Goal: Communication & Community: Participate in discussion

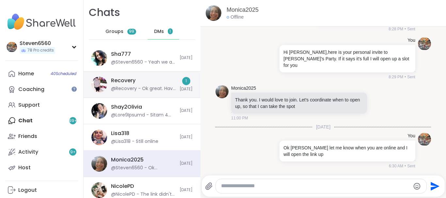
click at [144, 83] on div "Recovery @Recovery - Ok great. Have an idea for a scene I'll try to make a scri…" at bounding box center [143, 84] width 65 height 15
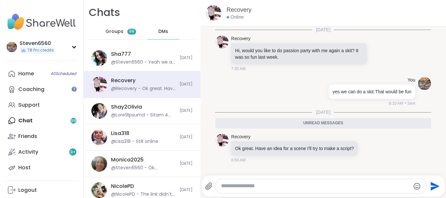
click at [261, 187] on textarea "Type your message" at bounding box center [315, 186] width 189 height 7
click at [224, 187] on textarea "**********" at bounding box center [315, 186] width 189 height 7
type textarea "**********"
click at [433, 185] on icon "Send" at bounding box center [435, 186] width 9 height 9
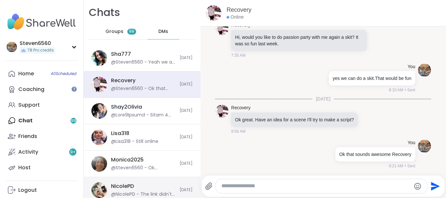
click at [144, 190] on div "NicolePD @NicolePD - The link didn't let me in :(" at bounding box center [143, 190] width 65 height 15
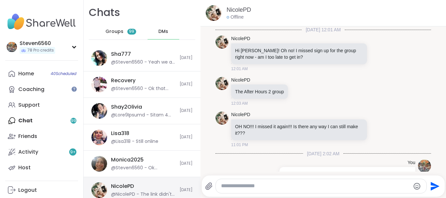
scroll to position [125, 0]
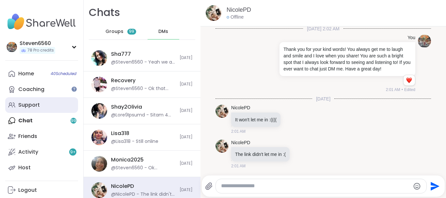
click at [36, 103] on div "Support" at bounding box center [29, 105] width 22 height 7
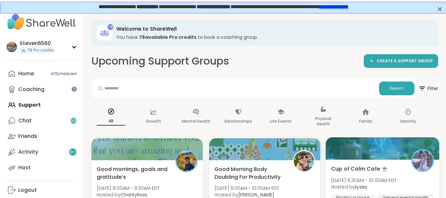
click at [371, 166] on span "Cup of Calm Cafe ☕️" at bounding box center [359, 169] width 57 height 8
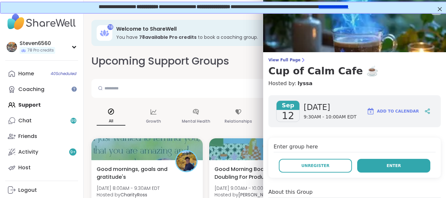
click at [392, 163] on span "Enter" at bounding box center [394, 166] width 14 height 6
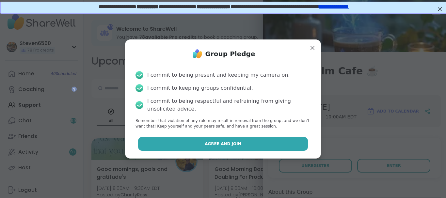
click at [281, 147] on button "Agree and Join" at bounding box center [223, 144] width 170 height 14
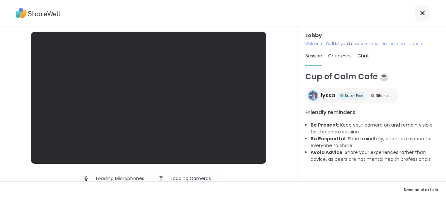
click at [281, 147] on div "Lobby | Loading Microphones | Loading Cameras Test speaker and microphone" at bounding box center [149, 103] width 298 height 155
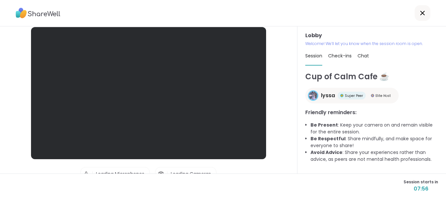
scroll to position [7, 0]
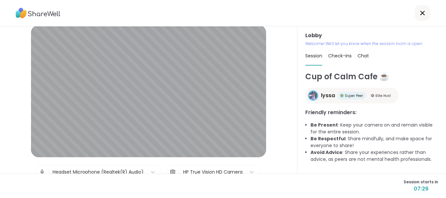
click at [362, 55] on span "Chat" at bounding box center [363, 56] width 11 height 7
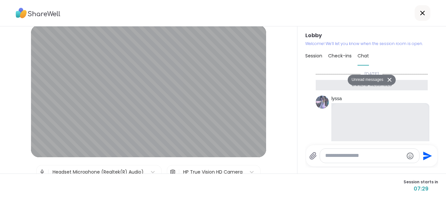
scroll to position [1777, 0]
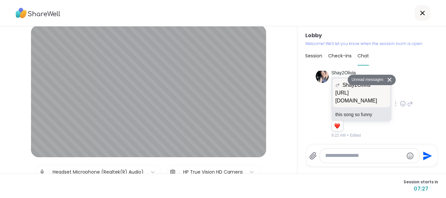
click at [419, 75] on div "Shay2Olivia Shay2Olivia https://www.youtube.com/watch?v=UyxNY20wcDw YouTube Fun…" at bounding box center [372, 104] width 112 height 74
click at [372, 78] on button "Unread messages" at bounding box center [367, 80] width 38 height 10
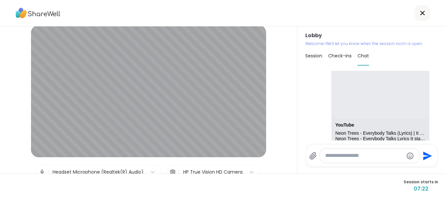
scroll to position [72, 0]
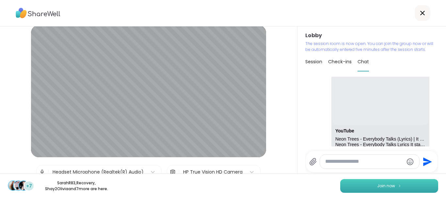
click at [391, 184] on span "Join now" at bounding box center [386, 186] width 18 height 6
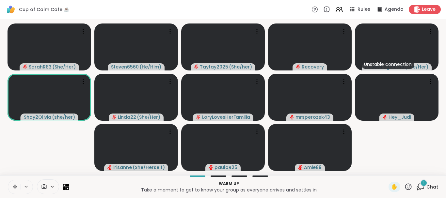
click at [428, 184] on div "1" at bounding box center [423, 183] width 7 height 7
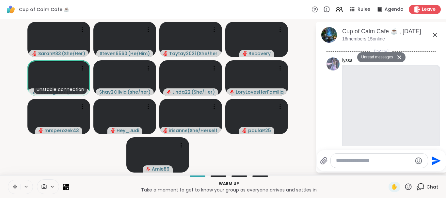
scroll to position [1933, 0]
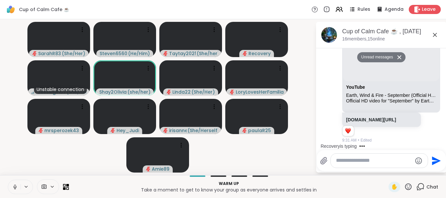
click at [353, 162] on textarea "Type your message" at bounding box center [374, 160] width 76 height 7
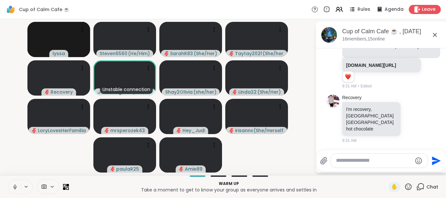
scroll to position [1958, 0]
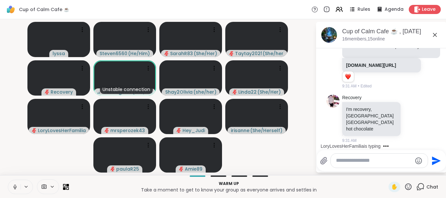
click at [17, 186] on icon at bounding box center [15, 187] width 6 height 6
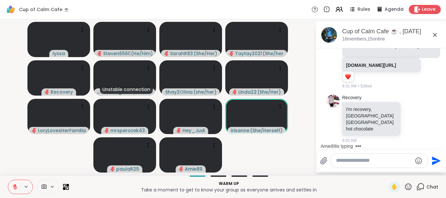
click at [336, 164] on textarea "Type your message" at bounding box center [374, 160] width 76 height 7
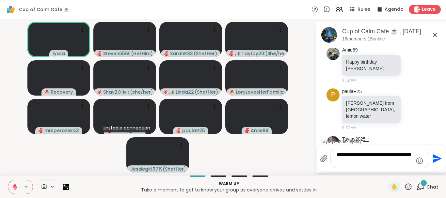
scroll to position [2198, 0]
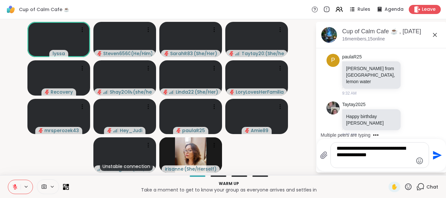
click at [399, 155] on textarea "**********" at bounding box center [375, 155] width 76 height 20
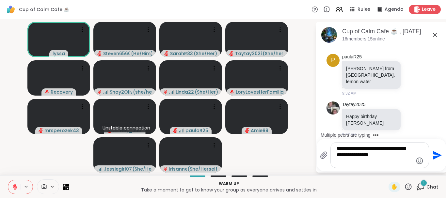
scroll to position [2246, 0]
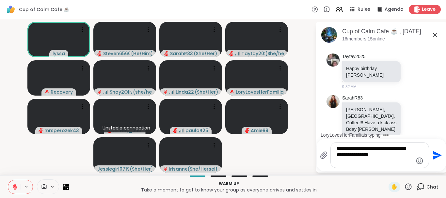
type textarea "**********"
click at [437, 156] on icon "Send" at bounding box center [437, 155] width 9 height 9
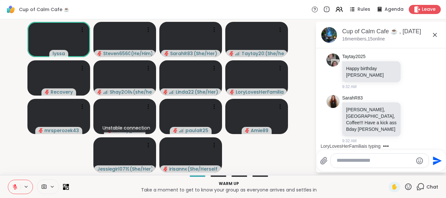
scroll to position [2282, 0]
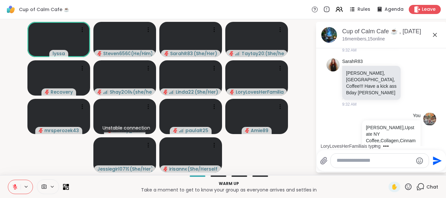
click at [21, 186] on button at bounding box center [27, 187] width 12 height 6
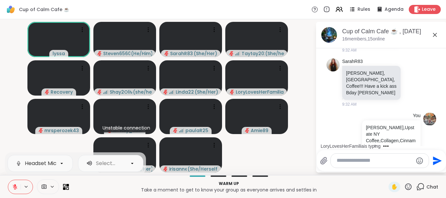
click at [21, 186] on button at bounding box center [27, 187] width 12 height 6
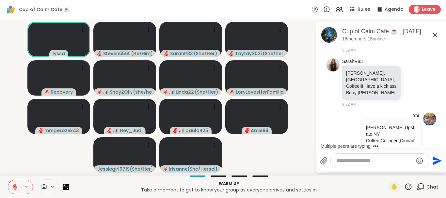
click at [17, 186] on icon at bounding box center [15, 187] width 6 height 6
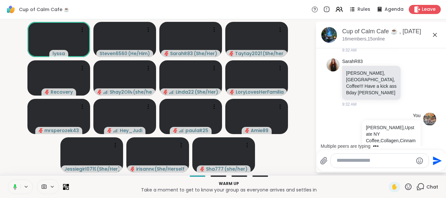
click at [378, 158] on textarea "Type your message" at bounding box center [375, 160] width 76 height 7
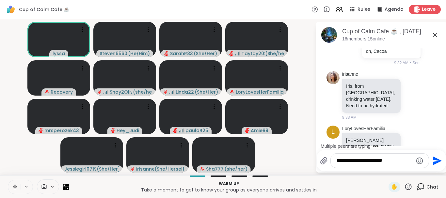
scroll to position [2420, 0]
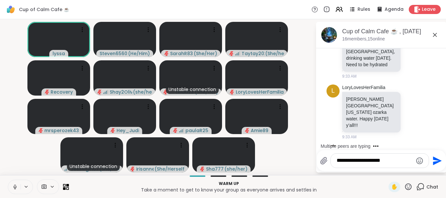
type textarea "**********"
click at [435, 160] on icon "Send" at bounding box center [437, 160] width 9 height 9
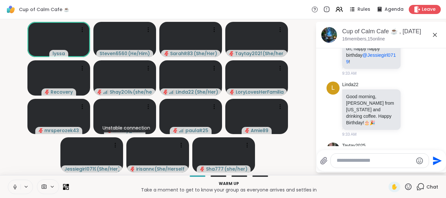
scroll to position [2656, 0]
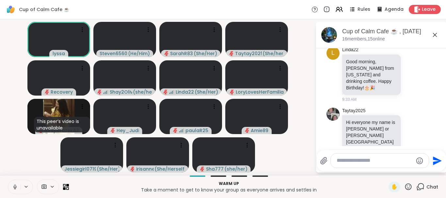
click at [21, 187] on button at bounding box center [27, 187] width 12 height 6
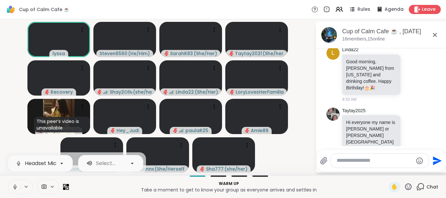
click at [13, 188] on icon at bounding box center [15, 187] width 6 height 6
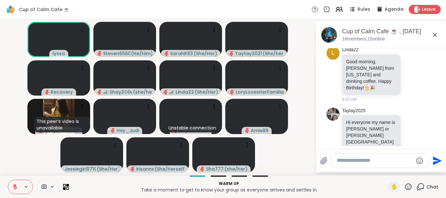
click at [283, 150] on video-player-container "lyssa Steven6560 ( He/Him ) SarahR83 ( She/Her ) Taytay2025 ( She/her ) Recover…" at bounding box center [158, 97] width 308 height 151
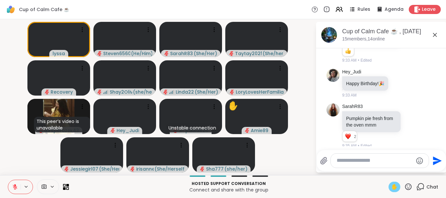
scroll to position [2832, 0]
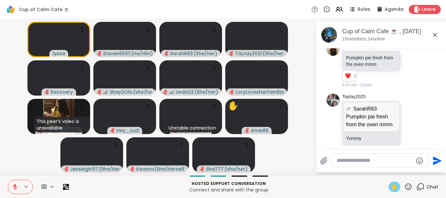
click at [394, 186] on span "✋" at bounding box center [394, 187] width 7 height 8
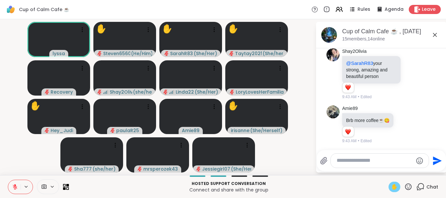
scroll to position [3599, 0]
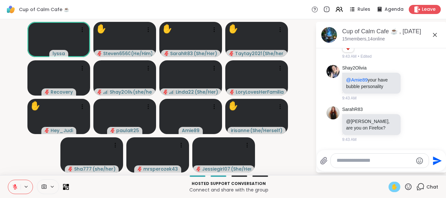
click at [18, 182] on button at bounding box center [14, 187] width 12 height 14
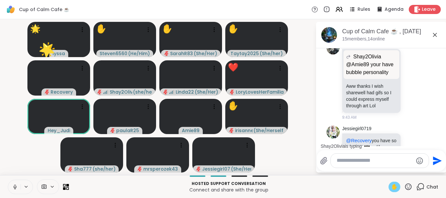
scroll to position [3792, 0]
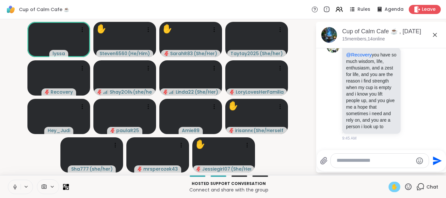
click at [390, 185] on div "✋" at bounding box center [395, 187] width 12 height 10
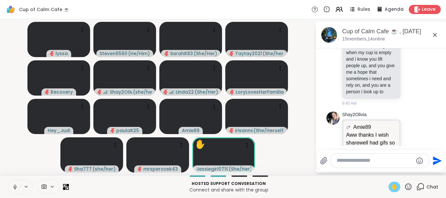
scroll to position [3845, 0]
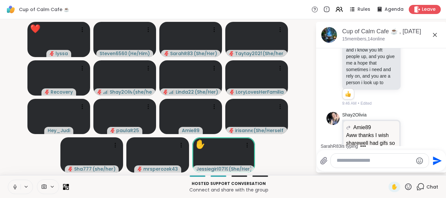
click at [409, 185] on icon at bounding box center [408, 187] width 8 height 8
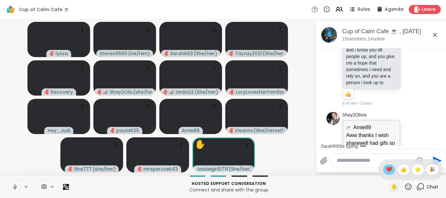
click at [392, 168] on div "❤️" at bounding box center [390, 170] width 12 height 10
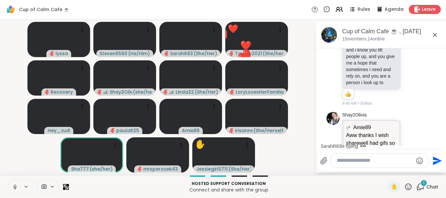
scroll to position [3886, 0]
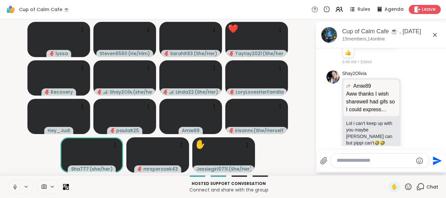
click at [408, 185] on icon at bounding box center [408, 187] width 8 height 8
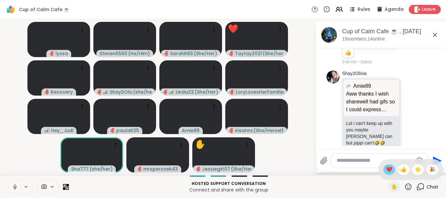
click at [386, 169] on span "❤️" at bounding box center [389, 170] width 7 height 8
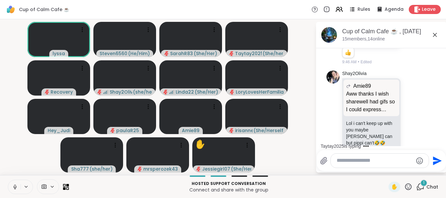
scroll to position [3951, 0]
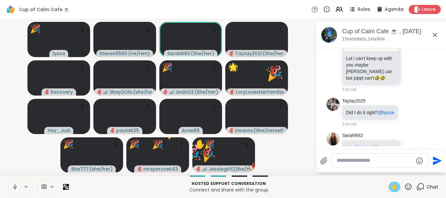
click at [395, 187] on span "✋" at bounding box center [394, 187] width 7 height 8
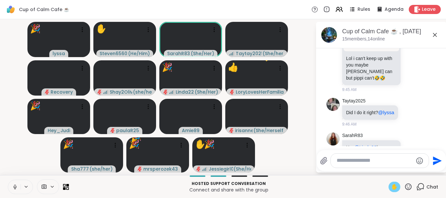
click at [395, 187] on span "✋" at bounding box center [394, 187] width 7 height 8
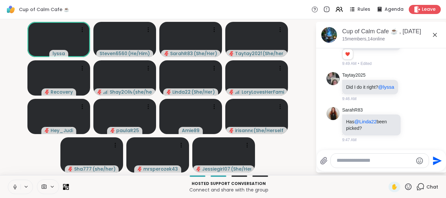
scroll to position [3996, 0]
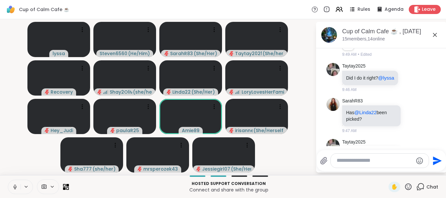
click at [17, 187] on icon at bounding box center [15, 187] width 6 height 6
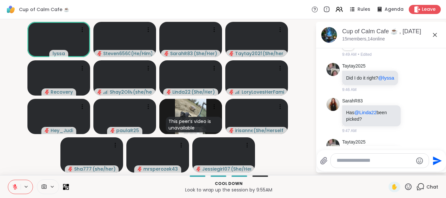
click at [369, 165] on div at bounding box center [380, 161] width 98 height 14
click at [363, 162] on textarea "Type your message" at bounding box center [375, 160] width 76 height 7
type textarea "**********"
click at [438, 162] on icon "Send" at bounding box center [437, 160] width 9 height 9
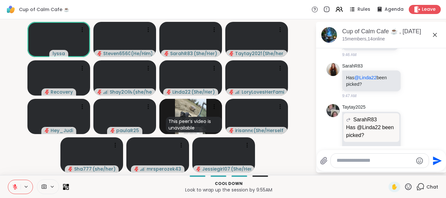
click at [381, 164] on textarea "Type your message" at bounding box center [375, 160] width 76 height 7
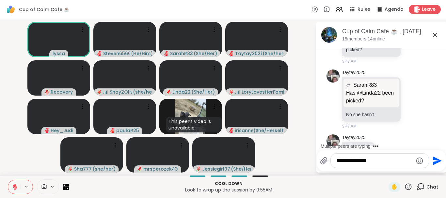
type textarea "**********"
click at [432, 160] on icon "Send" at bounding box center [437, 161] width 10 height 10
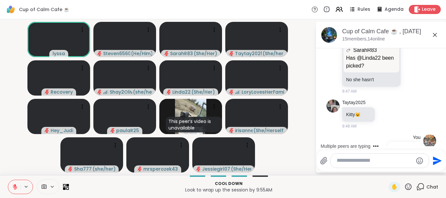
scroll to position [4135, 0]
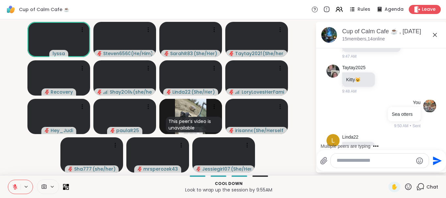
click at [429, 154] on button "Send" at bounding box center [436, 161] width 15 height 15
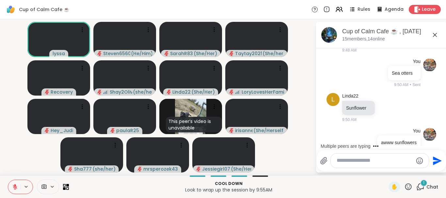
scroll to position [4211, 0]
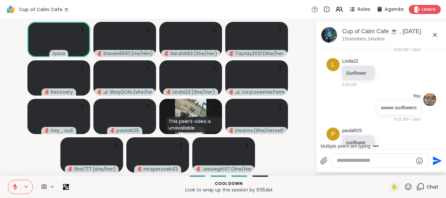
click at [368, 160] on textarea "Type your message" at bounding box center [375, 160] width 76 height 7
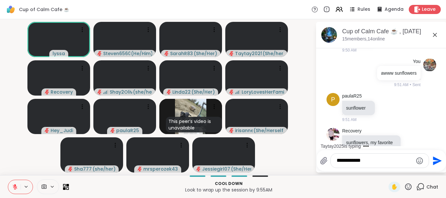
type textarea "**********"
click at [438, 159] on icon "Send" at bounding box center [437, 161] width 10 height 10
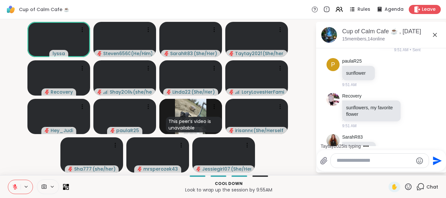
click at [362, 163] on textarea "Type your message" at bounding box center [375, 160] width 76 height 7
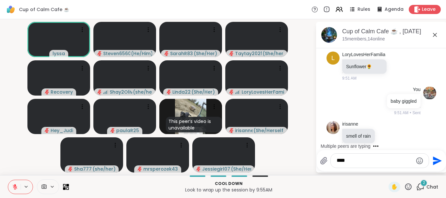
scroll to position [4433, 0]
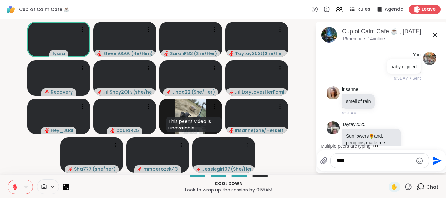
type textarea "****"
click at [434, 159] on icon "Send" at bounding box center [437, 160] width 9 height 9
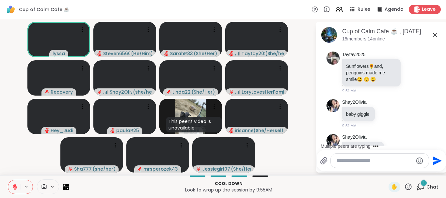
scroll to position [4544, 0]
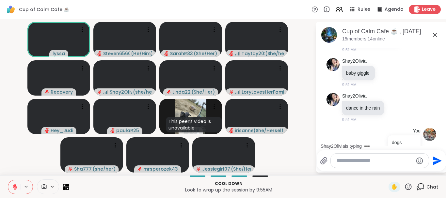
click at [376, 163] on textarea "Type your message" at bounding box center [375, 160] width 76 height 7
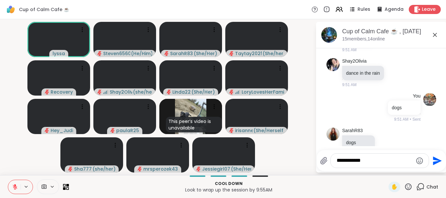
scroll to position [4588, 0]
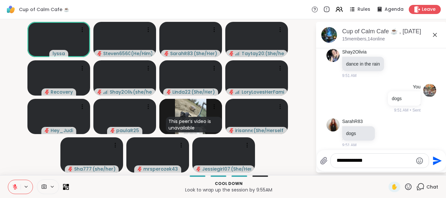
type textarea "**********"
click at [435, 157] on icon "Send" at bounding box center [437, 161] width 10 height 10
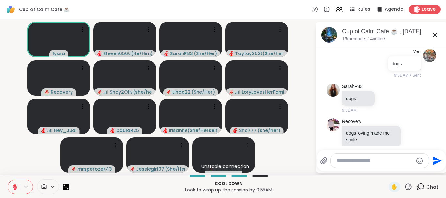
click at [380, 161] on textarea "Type your message" at bounding box center [375, 160] width 76 height 7
click at [358, 161] on textarea "Type your message" at bounding box center [375, 160] width 76 height 7
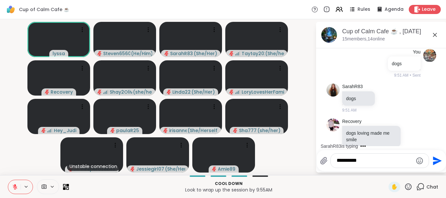
type textarea "**********"
click at [435, 158] on icon "Send" at bounding box center [437, 160] width 9 height 9
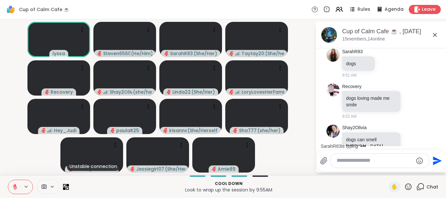
scroll to position [4693, 0]
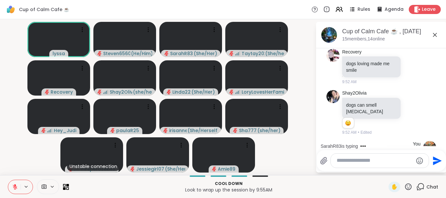
click at [353, 161] on textarea "Type your message" at bounding box center [375, 160] width 76 height 7
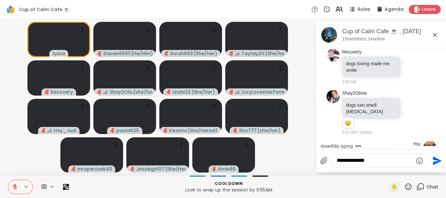
type textarea "**********"
click at [436, 161] on icon "Send" at bounding box center [437, 161] width 10 height 10
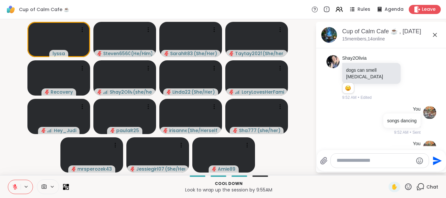
click at [384, 163] on textarea "Type your message" at bounding box center [375, 160] width 76 height 7
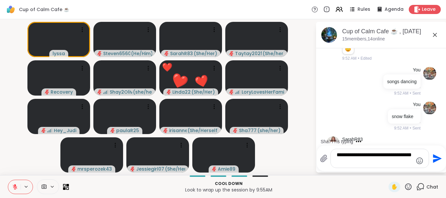
scroll to position [4851, 0]
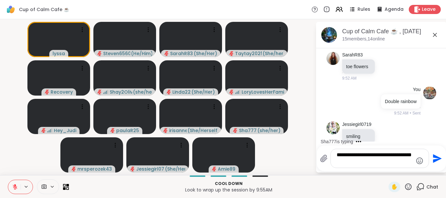
type textarea "**********"
click at [437, 159] on icon "Send" at bounding box center [437, 158] width 9 height 9
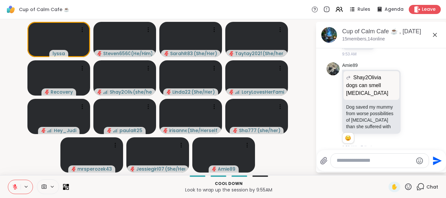
scroll to position [4964, 0]
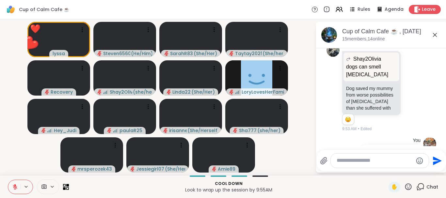
click at [408, 187] on icon at bounding box center [408, 187] width 7 height 7
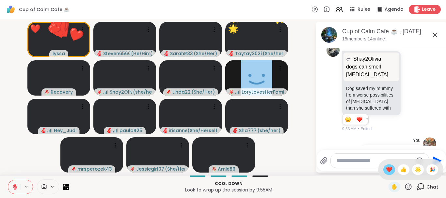
click at [386, 171] on span "❤️" at bounding box center [389, 170] width 7 height 8
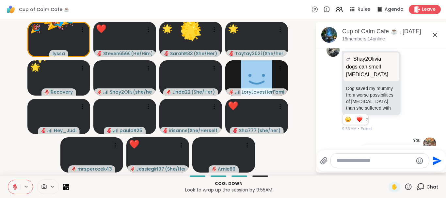
click at [410, 187] on icon at bounding box center [408, 187] width 7 height 7
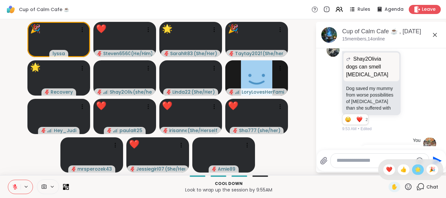
click at [419, 167] on span "🌟" at bounding box center [418, 170] width 7 height 8
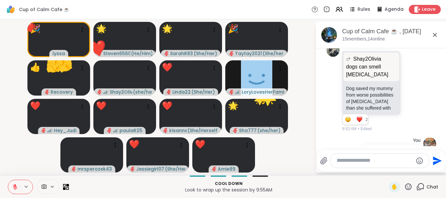
click at [408, 188] on icon at bounding box center [408, 187] width 8 height 8
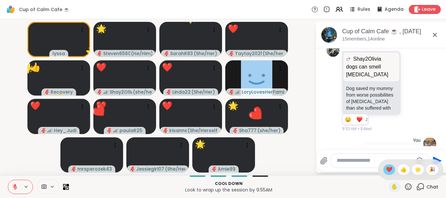
click at [386, 169] on span "❤️" at bounding box center [389, 170] width 7 height 8
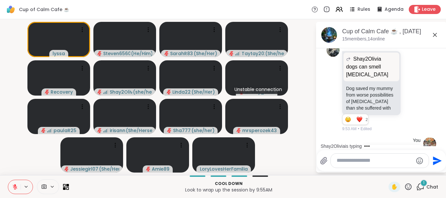
scroll to position [5006, 0]
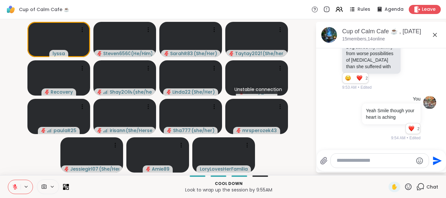
drag, startPoint x: 445, startPoint y: 50, endPoint x: 315, endPoint y: 172, distance: 178.0
click at [343, 161] on textarea "Type your message" at bounding box center [375, 160] width 76 height 7
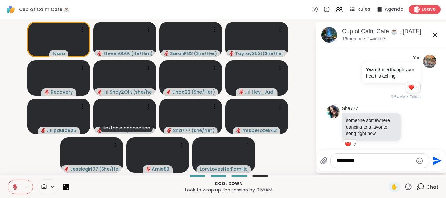
scroll to position [5056, 0]
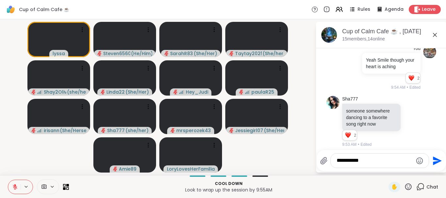
type textarea "**********"
click at [436, 158] on icon "Send" at bounding box center [437, 161] width 10 height 10
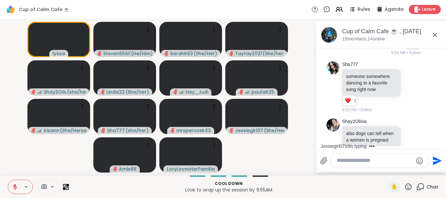
click at [340, 164] on div at bounding box center [380, 161] width 98 height 14
click at [365, 164] on div at bounding box center [380, 161] width 98 height 14
click at [366, 163] on textarea "Type your message" at bounding box center [375, 160] width 76 height 7
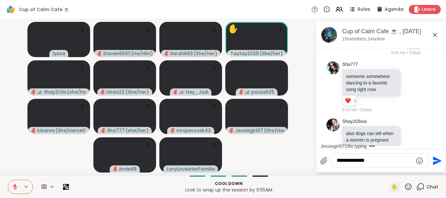
type textarea "**********"
click at [437, 161] on icon "Send" at bounding box center [437, 160] width 9 height 9
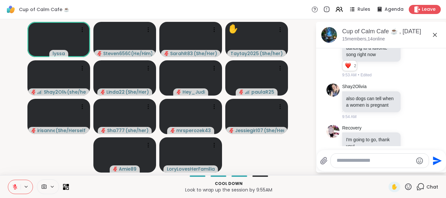
click at [360, 163] on textarea "Type your message" at bounding box center [375, 160] width 76 height 7
click at [13, 185] on icon at bounding box center [15, 187] width 6 height 6
click at [394, 185] on span "✋" at bounding box center [394, 187] width 7 height 8
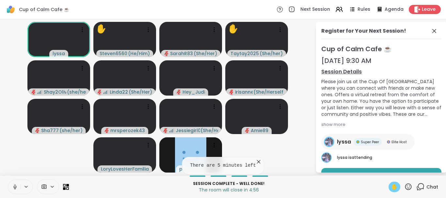
click at [257, 163] on icon at bounding box center [258, 162] width 7 height 7
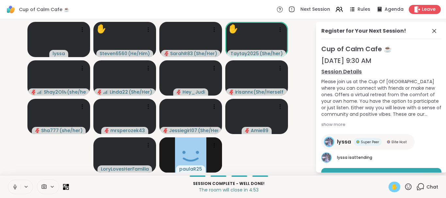
click at [431, 185] on span "Chat" at bounding box center [433, 187] width 12 height 7
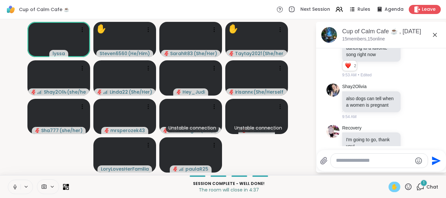
scroll to position [5167, 0]
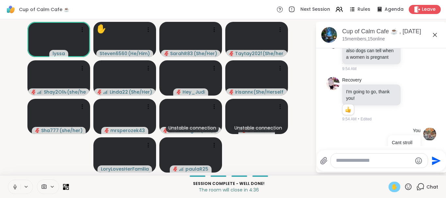
click at [343, 161] on textarea "Type your message" at bounding box center [374, 160] width 76 height 7
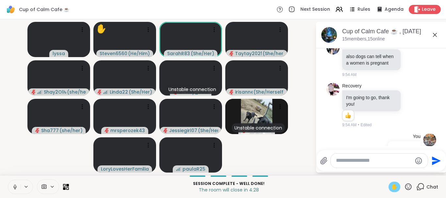
scroll to position [5209, 0]
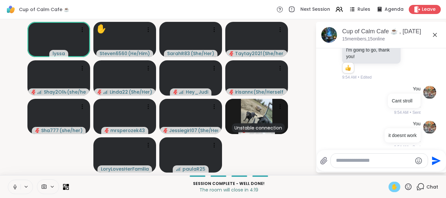
click at [343, 161] on textarea "Type your message" at bounding box center [374, 160] width 76 height 7
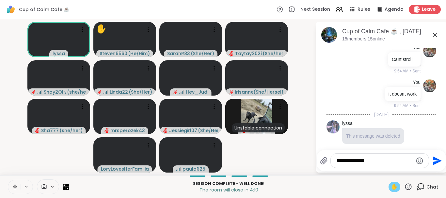
type textarea "**********"
click at [438, 156] on icon "Send" at bounding box center [437, 161] width 10 height 10
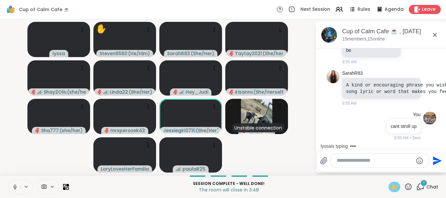
scroll to position [5426, 0]
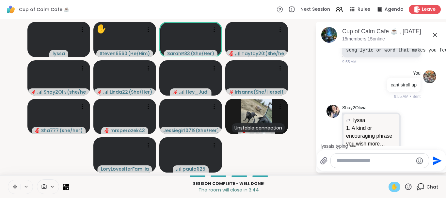
click at [413, 103] on div "Shay2Olivia lyssa 1. A kind or encouraging phrase you wish more people say that…" at bounding box center [382, 155] width 110 height 106
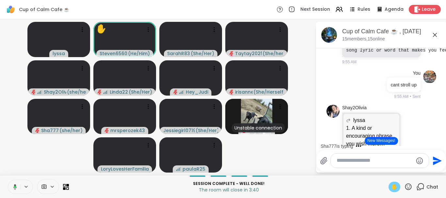
click at [377, 139] on button "New Messages!" at bounding box center [381, 141] width 33 height 8
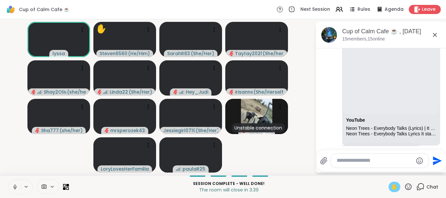
scroll to position [5690, 0]
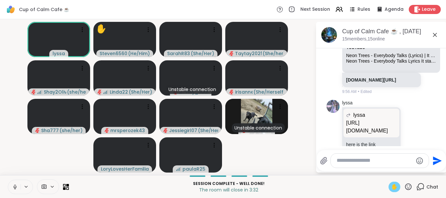
click at [15, 184] on button at bounding box center [14, 187] width 12 height 14
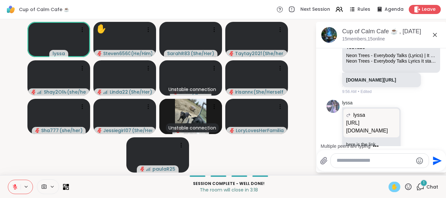
scroll to position [5732, 0]
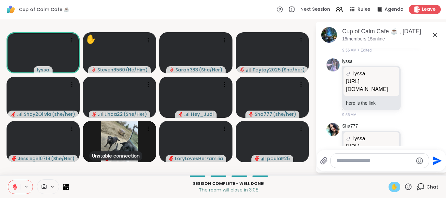
click at [359, 143] on p "https://m.youtube.com/watch?v=ulNS48wPZ4Q" at bounding box center [371, 151] width 51 height 16
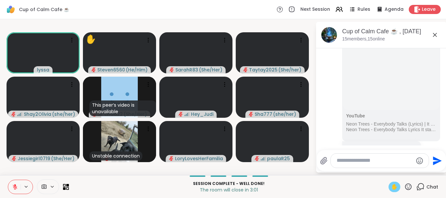
click at [395, 185] on span "✋" at bounding box center [394, 187] width 7 height 8
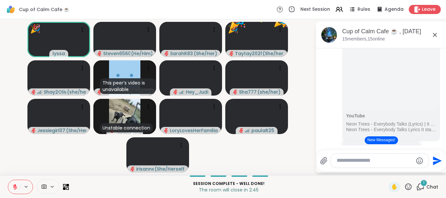
click at [377, 141] on button "New Messages!" at bounding box center [381, 141] width 33 height 8
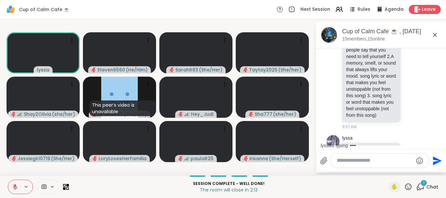
scroll to position [5980, 0]
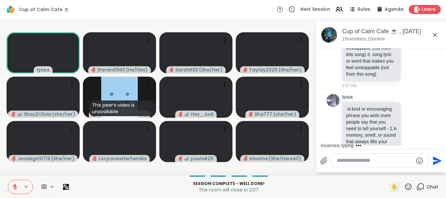
click at [358, 159] on textarea "Type your message" at bounding box center [375, 160] width 76 height 7
click at [366, 158] on textarea "*******" at bounding box center [375, 160] width 76 height 7
type textarea "**********"
click at [437, 161] on icon "Send" at bounding box center [437, 160] width 9 height 9
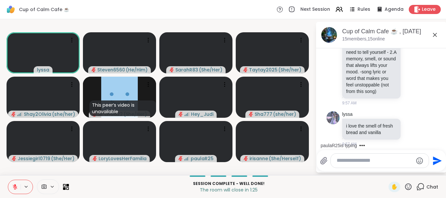
scroll to position [0, 0]
click at [367, 188] on p "The room will close in 1:20" at bounding box center [229, 190] width 312 height 7
click at [19, 182] on button at bounding box center [14, 187] width 12 height 14
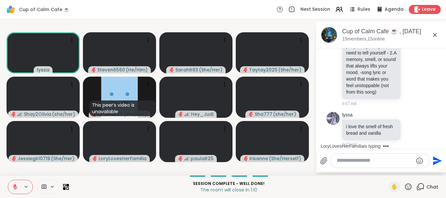
click at [19, 182] on button at bounding box center [14, 187] width 12 height 14
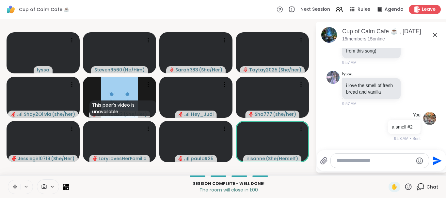
scroll to position [1, 0]
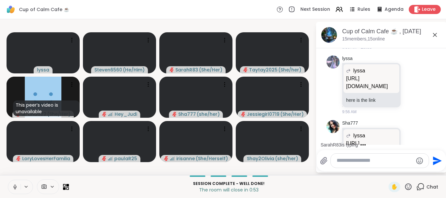
scroll to position [5727, 0]
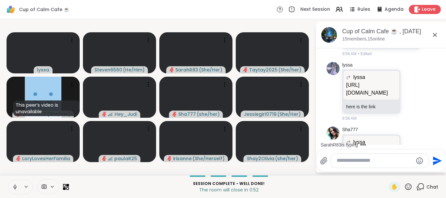
click at [377, 146] on p "https://m.youtube.com/watch?v=ulNS48wPZ4Q" at bounding box center [371, 154] width 51 height 16
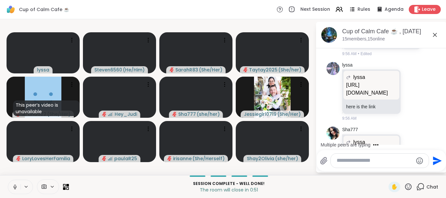
scroll to position [1, 0]
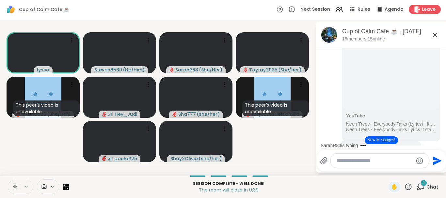
click at [16, 188] on icon at bounding box center [14, 187] width 3 height 2
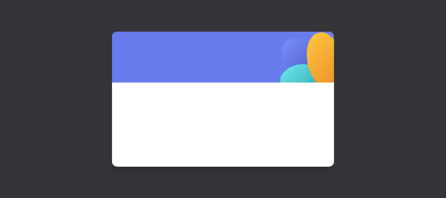
click at [16, 188] on div at bounding box center [223, 99] width 446 height 198
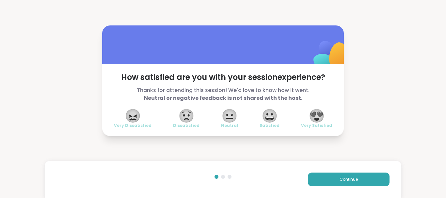
click at [319, 114] on span "😍" at bounding box center [317, 116] width 16 height 12
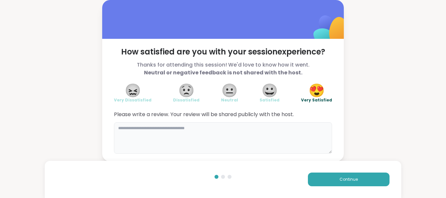
click at [212, 139] on textarea at bounding box center [223, 138] width 218 height 31
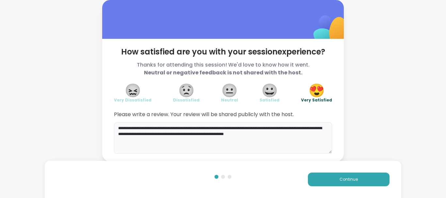
click at [212, 139] on textarea "**********" at bounding box center [223, 138] width 218 height 31
click at [286, 134] on textarea "**********" at bounding box center [223, 138] width 218 height 31
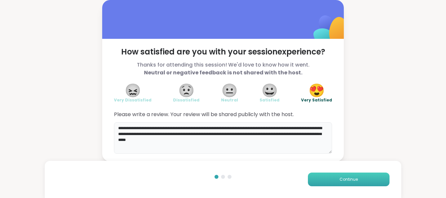
type textarea "**********"
click at [364, 178] on button "Continue" at bounding box center [349, 180] width 82 height 14
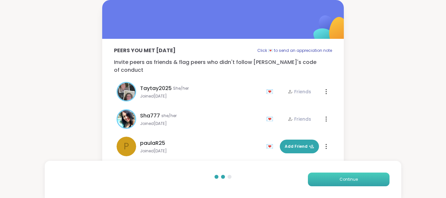
click at [364, 178] on button "Continue" at bounding box center [349, 180] width 82 height 14
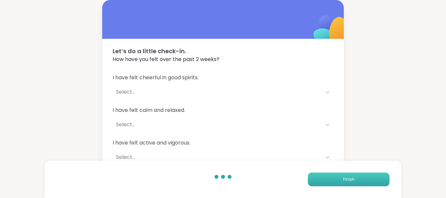
click at [364, 178] on button "Finish" at bounding box center [349, 180] width 82 height 14
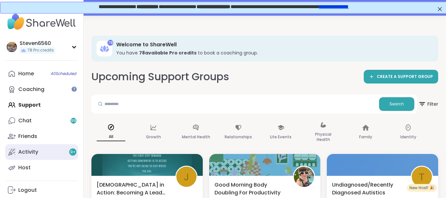
click at [33, 153] on div "Activity 9 +" at bounding box center [28, 152] width 20 height 7
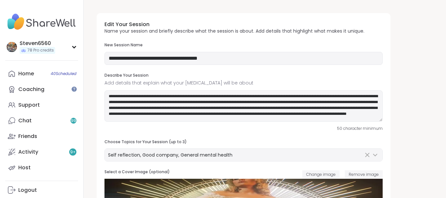
drag, startPoint x: 444, startPoint y: 2, endPoint x: 251, endPoint y: 78, distance: 208.0
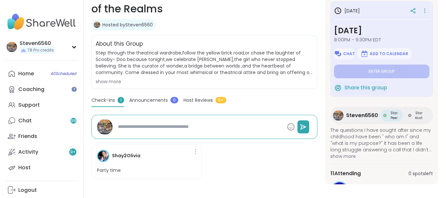
scroll to position [122, 0]
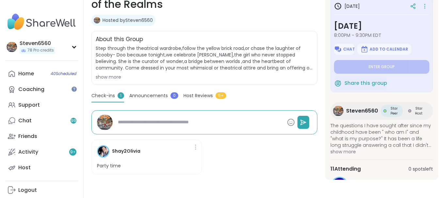
drag, startPoint x: 445, startPoint y: 195, endPoint x: 411, endPoint y: 125, distance: 77.6
click at [424, 4] on icon at bounding box center [425, 6] width 7 height 9
drag, startPoint x: 312, startPoint y: 46, endPoint x: 381, endPoint y: 31, distance: 70.0
click at [313, 45] on span "Step through the theatrical wardrobe,follow the yellow brick road,or chase the …" at bounding box center [205, 58] width 218 height 26
click at [313, 31] on div "About this Group Step through the theatrical wardrobe,follow the yellow brick r…" at bounding box center [204, 58] width 226 height 54
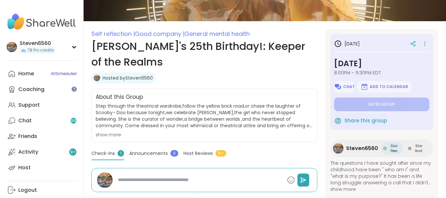
scroll to position [56, 0]
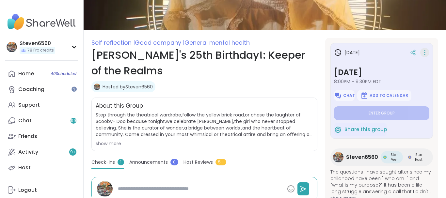
click at [423, 49] on icon at bounding box center [425, 52] width 7 height 9
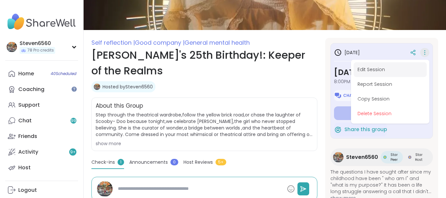
click at [380, 69] on button "Edit Session" at bounding box center [390, 69] width 73 height 15
type textarea "*"
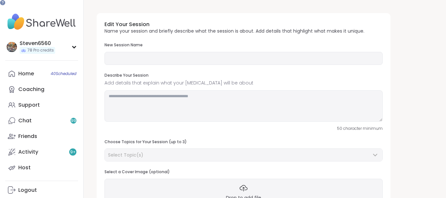
type input "**********"
type textarea "**********"
type input "**"
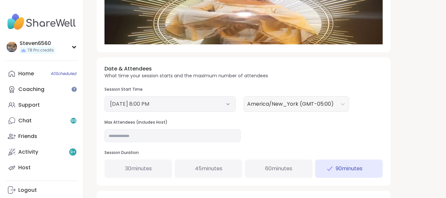
scroll to position [194, 0]
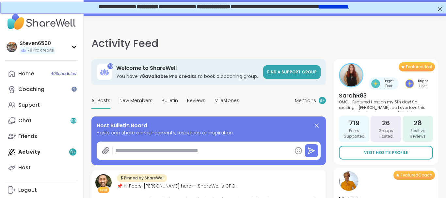
type textarea "*"
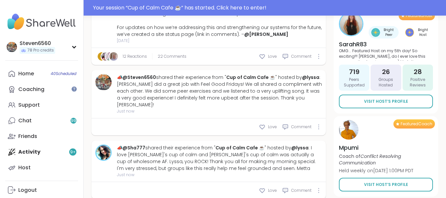
scroll to position [278, 0]
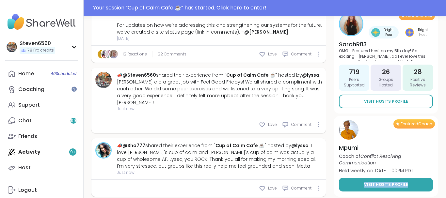
drag, startPoint x: 442, startPoint y: 193, endPoint x: 350, endPoint y: 190, distance: 91.8
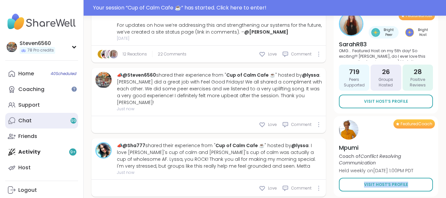
click at [27, 117] on link "Chat 99" at bounding box center [41, 121] width 73 height 16
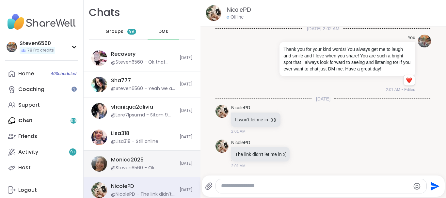
click at [152, 165] on div "@Steven6560 - Ok [PERSON_NAME] let me know when you are online and I will open …" at bounding box center [143, 168] width 65 height 7
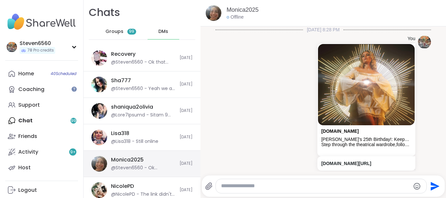
scroll to position [146, 0]
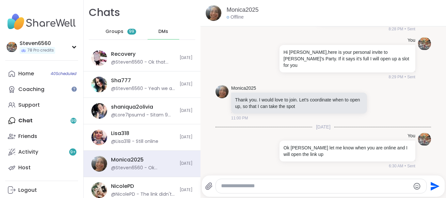
click at [446, 193] on div "Monica2025 Offline 9/11/2025, 8:28 PM You sharewellnow.com Alyssa's 25th Birthd…" at bounding box center [324, 99] width 246 height 198
click at [446, 196] on div "Monica2025 Offline 9/11/2025, 8:28 PM You sharewellnow.com Alyssa's 25th Birthd…" at bounding box center [324, 99] width 246 height 198
click at [445, 194] on div "Monica2025 Offline 9/11/2025, 8:28 PM You sharewellnow.com Alyssa's 25th Birthd…" at bounding box center [324, 99] width 246 height 198
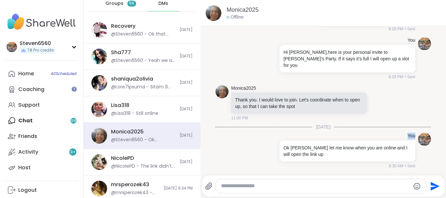
scroll to position [30, 0]
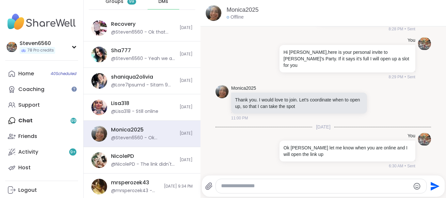
click at [198, 193] on div "Chats Groups 99 DMs Recovery @Steven6560 - Ok that sounds awesome Recovery Toda…" at bounding box center [265, 99] width 363 height 198
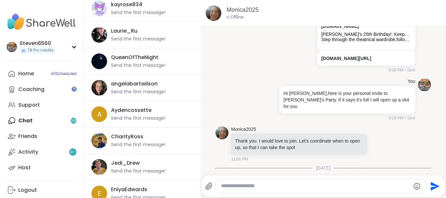
scroll to position [2030, 0]
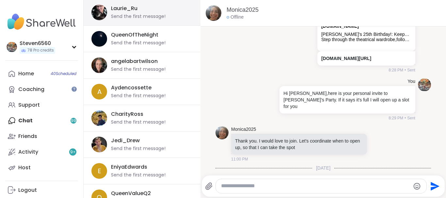
click at [127, 14] on div "Send the first message!" at bounding box center [138, 16] width 55 height 7
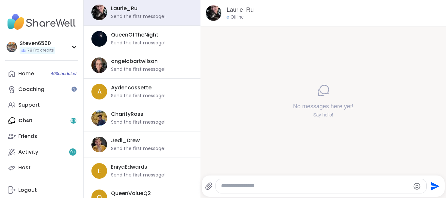
click at [237, 188] on textarea "Type your message" at bounding box center [315, 186] width 189 height 7
click at [252, 189] on textarea "Type your message" at bounding box center [315, 186] width 189 height 7
click at [251, 192] on div at bounding box center [321, 186] width 211 height 14
click at [253, 187] on textarea "Type your message" at bounding box center [315, 186] width 189 height 7
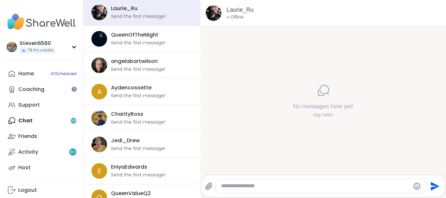
click at [253, 187] on textarea "Type your message" at bounding box center [315, 186] width 189 height 7
click at [274, 186] on textarea "Type your message" at bounding box center [315, 186] width 189 height 7
click at [274, 187] on textarea "Type your message" at bounding box center [315, 186] width 189 height 7
click at [255, 188] on textarea "Type your message" at bounding box center [315, 186] width 189 height 7
click at [254, 190] on div at bounding box center [321, 186] width 211 height 14
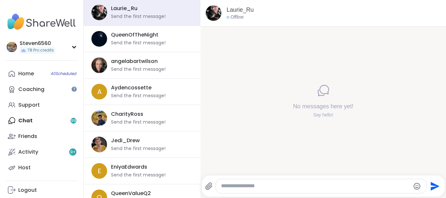
click at [253, 193] on div at bounding box center [321, 186] width 211 height 14
click at [256, 186] on textarea "Type your message" at bounding box center [315, 186] width 189 height 7
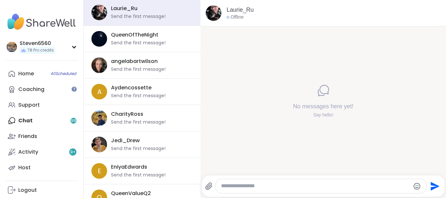
click at [255, 186] on textarea "Type your message" at bounding box center [315, 186] width 189 height 7
click at [218, 194] on div "Send" at bounding box center [323, 186] width 243 height 21
click at [223, 188] on textarea "Type your message" at bounding box center [315, 186] width 189 height 7
click at [328, 186] on textarea "Type your message" at bounding box center [315, 186] width 189 height 7
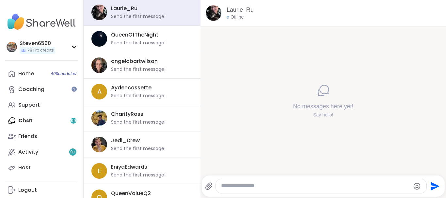
click at [327, 183] on textarea "Type your message" at bounding box center [315, 186] width 189 height 7
click at [324, 186] on textarea "Type your message" at bounding box center [315, 186] width 189 height 7
click at [321, 187] on textarea "Type your message" at bounding box center [315, 186] width 189 height 7
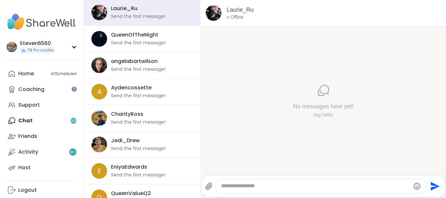
click at [336, 189] on textarea "Type your message" at bounding box center [315, 186] width 189 height 7
drag, startPoint x: 276, startPoint y: 194, endPoint x: 275, endPoint y: 191, distance: 3.3
click at [275, 191] on div "Send" at bounding box center [323, 186] width 243 height 21
click at [250, 181] on div at bounding box center [321, 186] width 211 height 14
click at [251, 184] on textarea "Type your message" at bounding box center [315, 186] width 189 height 7
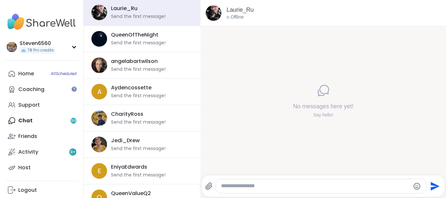
click at [251, 184] on textarea "Type your message" at bounding box center [315, 186] width 189 height 7
paste textarea "**********"
type textarea "**********"
click at [434, 188] on icon "Send" at bounding box center [435, 186] width 9 height 9
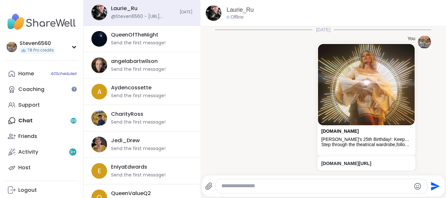
click at [247, 185] on textarea "Type your message" at bounding box center [315, 186] width 189 height 7
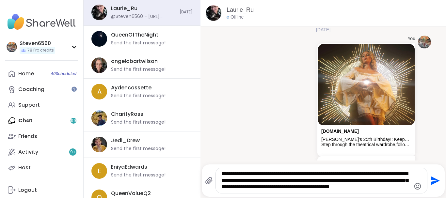
click at [378, 189] on textarea "**********" at bounding box center [315, 181] width 189 height 20
click at [402, 188] on textarea "**********" at bounding box center [315, 181] width 189 height 20
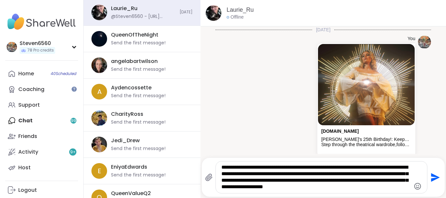
type textarea "**********"
click at [434, 176] on icon "Send" at bounding box center [435, 177] width 9 height 9
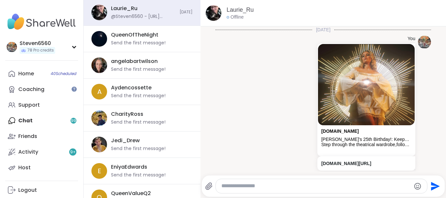
scroll to position [77, 0]
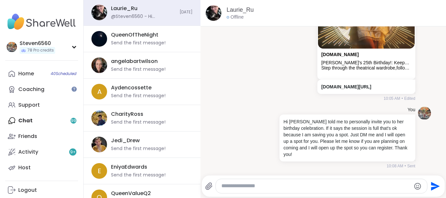
click at [446, 10] on div "Laurie_Ru Offline" at bounding box center [324, 13] width 246 height 26
drag, startPoint x: 446, startPoint y: 10, endPoint x: 395, endPoint y: 56, distance: 68.3
click at [395, 56] on div "Laurie_Ru Offline Today You sharewellnow.com Alyssa's 25th Birthday!: Keeper of…" at bounding box center [324, 99] width 246 height 198
click at [445, 181] on div "Laurie_Ru Offline Today You sharewellnow.com Alyssa's 25th Birthday!: Keeper of…" at bounding box center [324, 99] width 246 height 198
drag, startPoint x: 445, startPoint y: 181, endPoint x: 446, endPoint y: 146, distance: 35.3
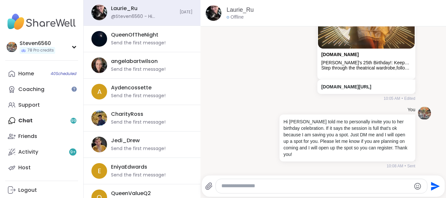
click at [446, 146] on div "Laurie_Ru Offline Today You sharewellnow.com Alyssa's 25th Birthday!: Keeper of…" at bounding box center [324, 99] width 246 height 198
drag, startPoint x: 443, startPoint y: 28, endPoint x: 375, endPoint y: 40, distance: 68.6
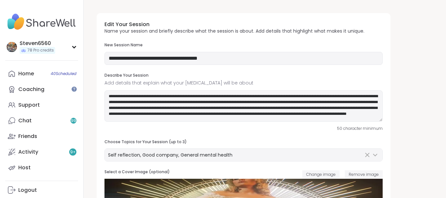
drag, startPoint x: 446, startPoint y: 1, endPoint x: 251, endPoint y: 62, distance: 204.5
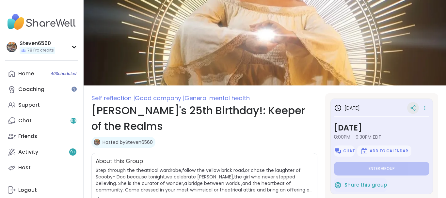
click at [415, 107] on icon at bounding box center [415, 107] width 2 height 2
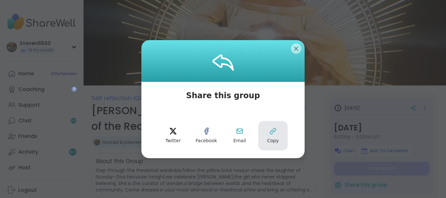
click at [276, 137] on button "Copy" at bounding box center [272, 135] width 29 height 29
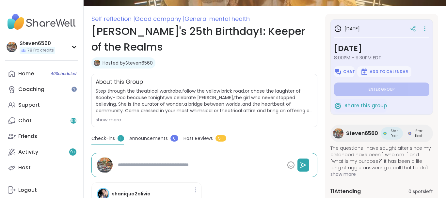
scroll to position [83, 0]
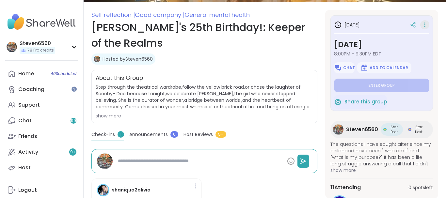
click at [424, 25] on icon at bounding box center [425, 24] width 7 height 9
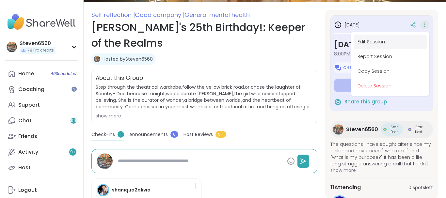
click at [379, 40] on button "Edit Session" at bounding box center [390, 42] width 73 height 15
type textarea "*"
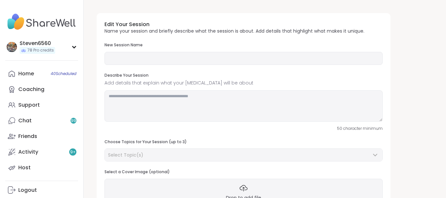
type input "**********"
type textarea "**********"
type input "**"
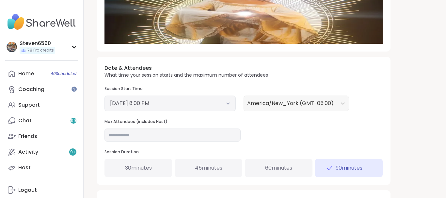
scroll to position [194, 0]
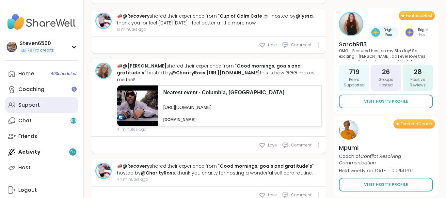
click at [34, 103] on div "Support" at bounding box center [29, 105] width 22 height 7
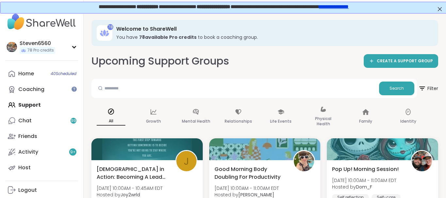
drag, startPoint x: 444, startPoint y: 196, endPoint x: 435, endPoint y: 195, distance: 8.9
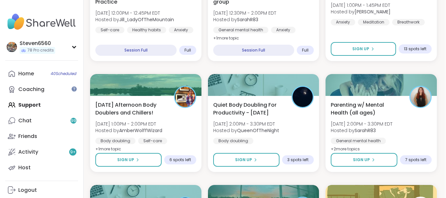
scroll to position [508, 1]
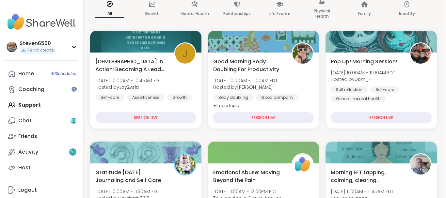
scroll to position [91, 1]
